Goal: Find specific page/section: Find specific page/section

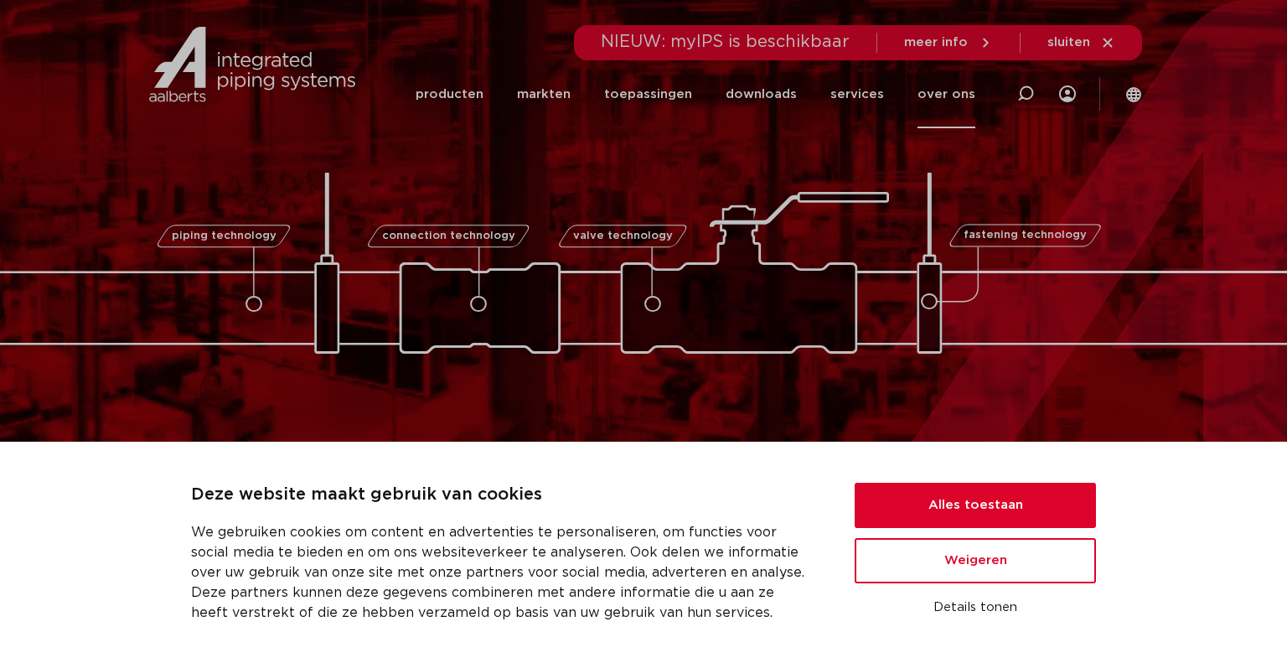
click at [935, 89] on link "over ons" at bounding box center [947, 94] width 58 height 68
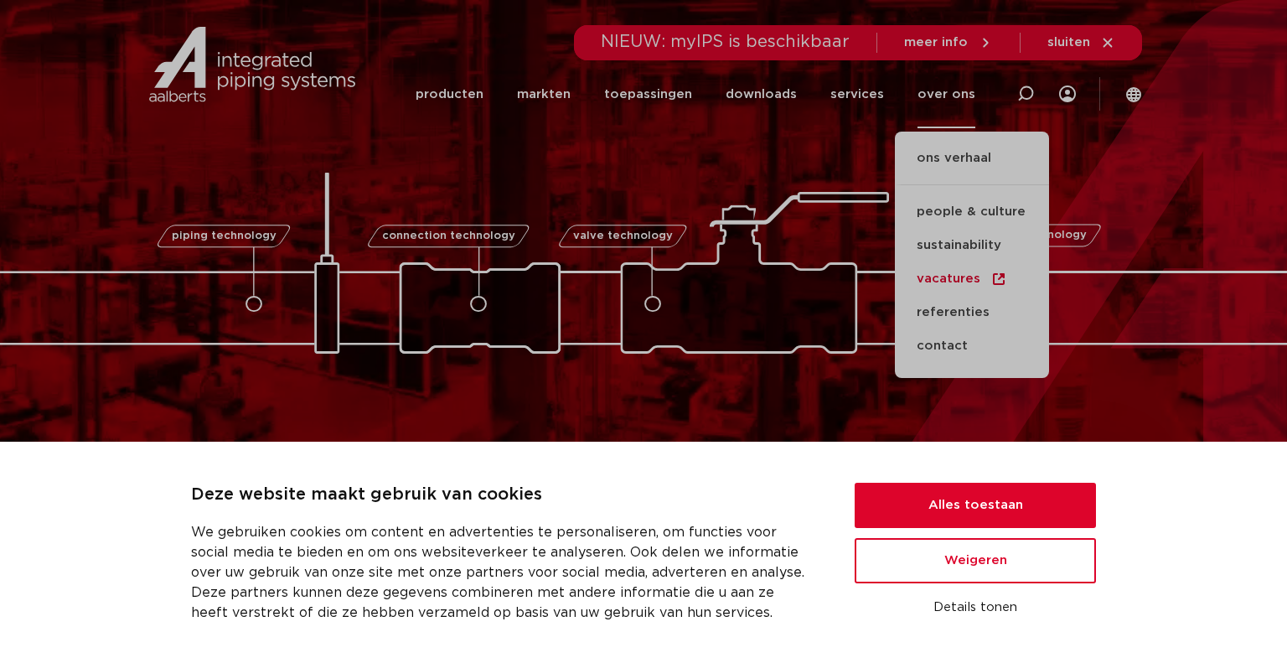
click at [949, 280] on link "vacatures" at bounding box center [972, 279] width 154 height 34
